Goal: Navigation & Orientation: Go to known website

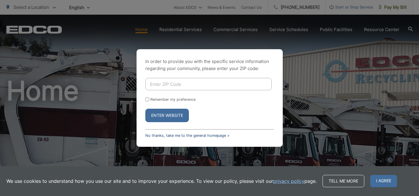
click at [168, 135] on link "No thanks, take me to the general homepage >" at bounding box center [187, 135] width 84 height 4
